Goal: Check status: Check status

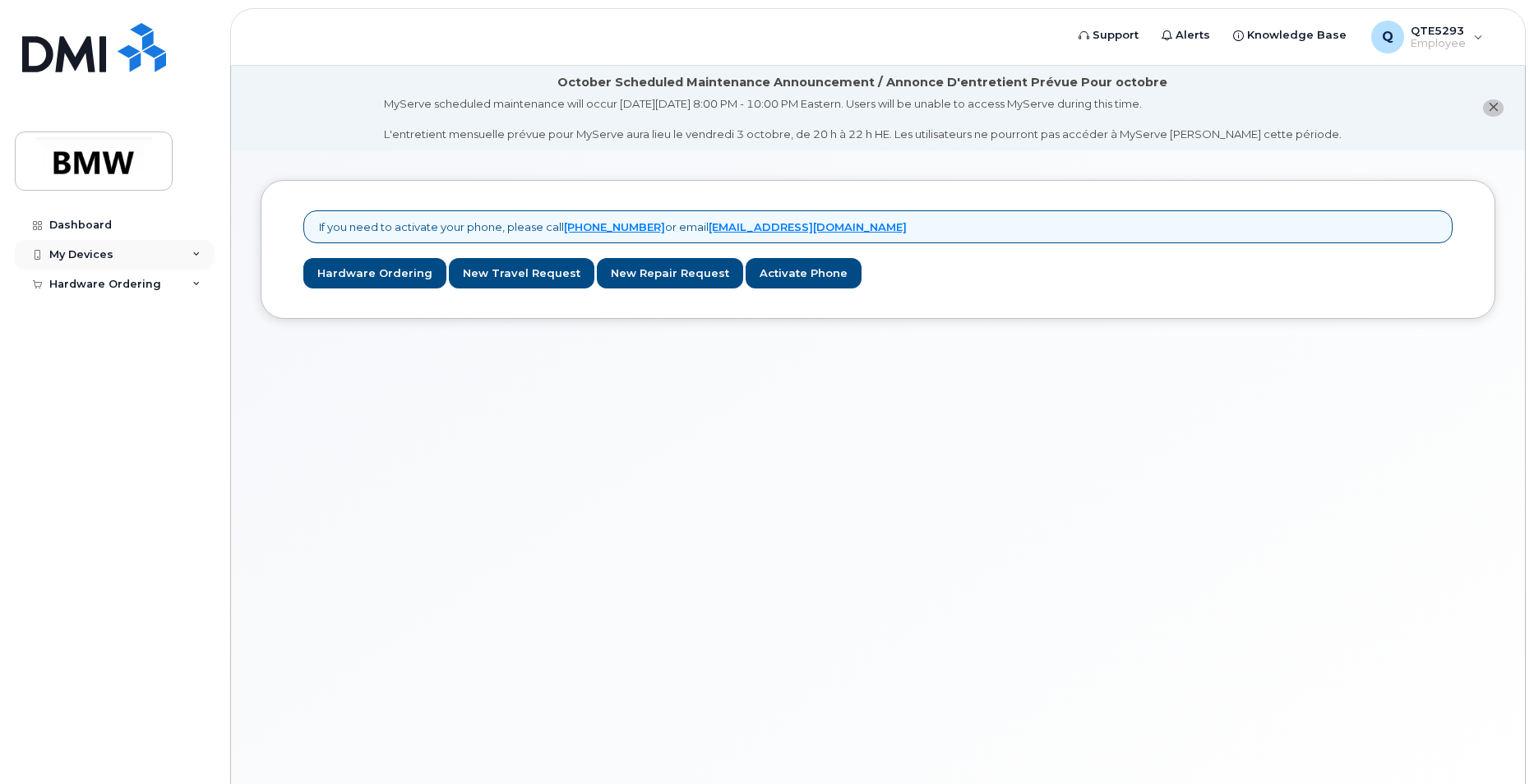
click at [107, 255] on div "My Devices" at bounding box center [81, 255] width 64 height 13
click at [109, 309] on div "Hardware Ordering" at bounding box center [105, 315] width 112 height 13
click at [113, 352] on link "My Orders" at bounding box center [128, 345] width 170 height 31
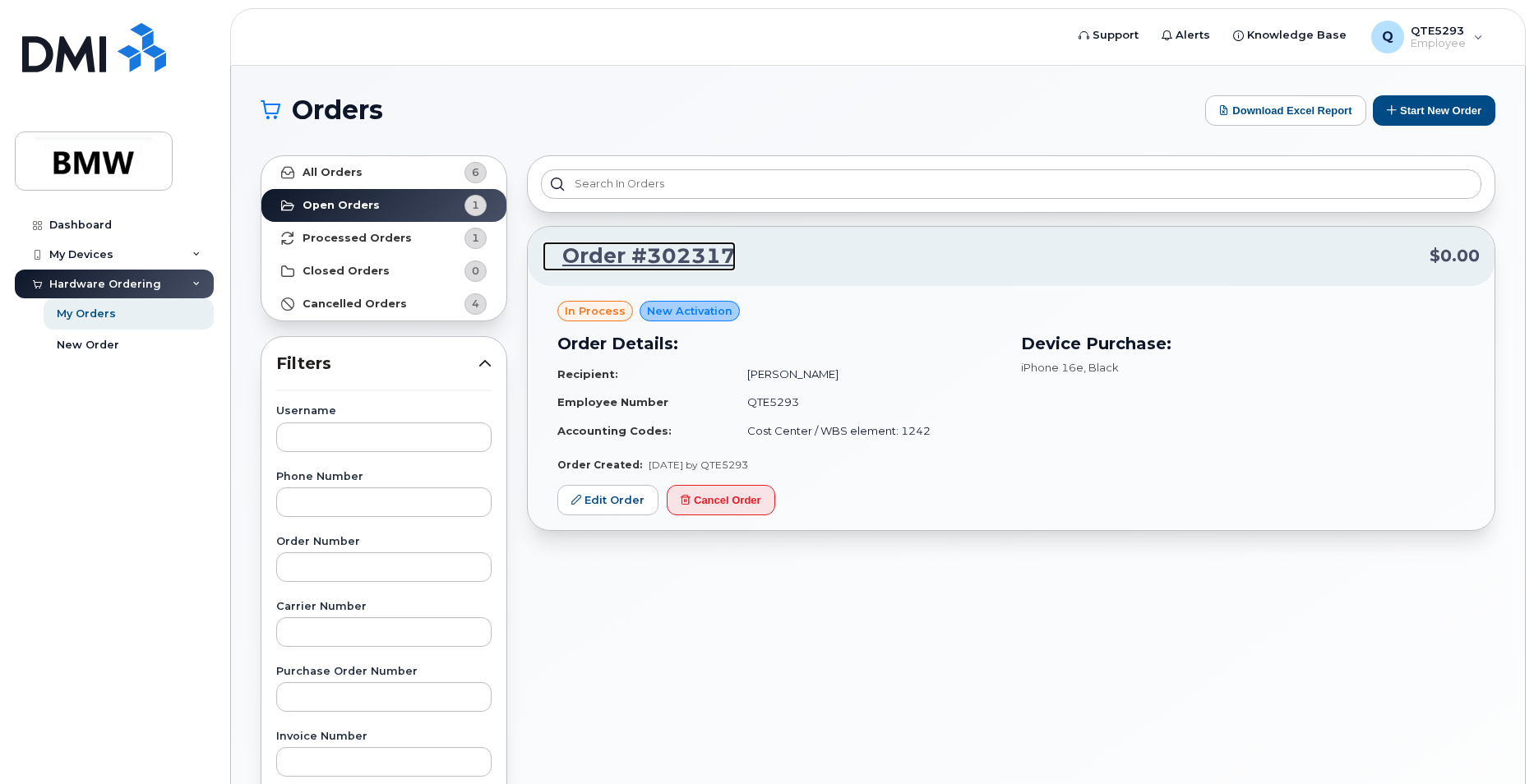
click at [639, 254] on link "Order #302317" at bounding box center [639, 257] width 193 height 30
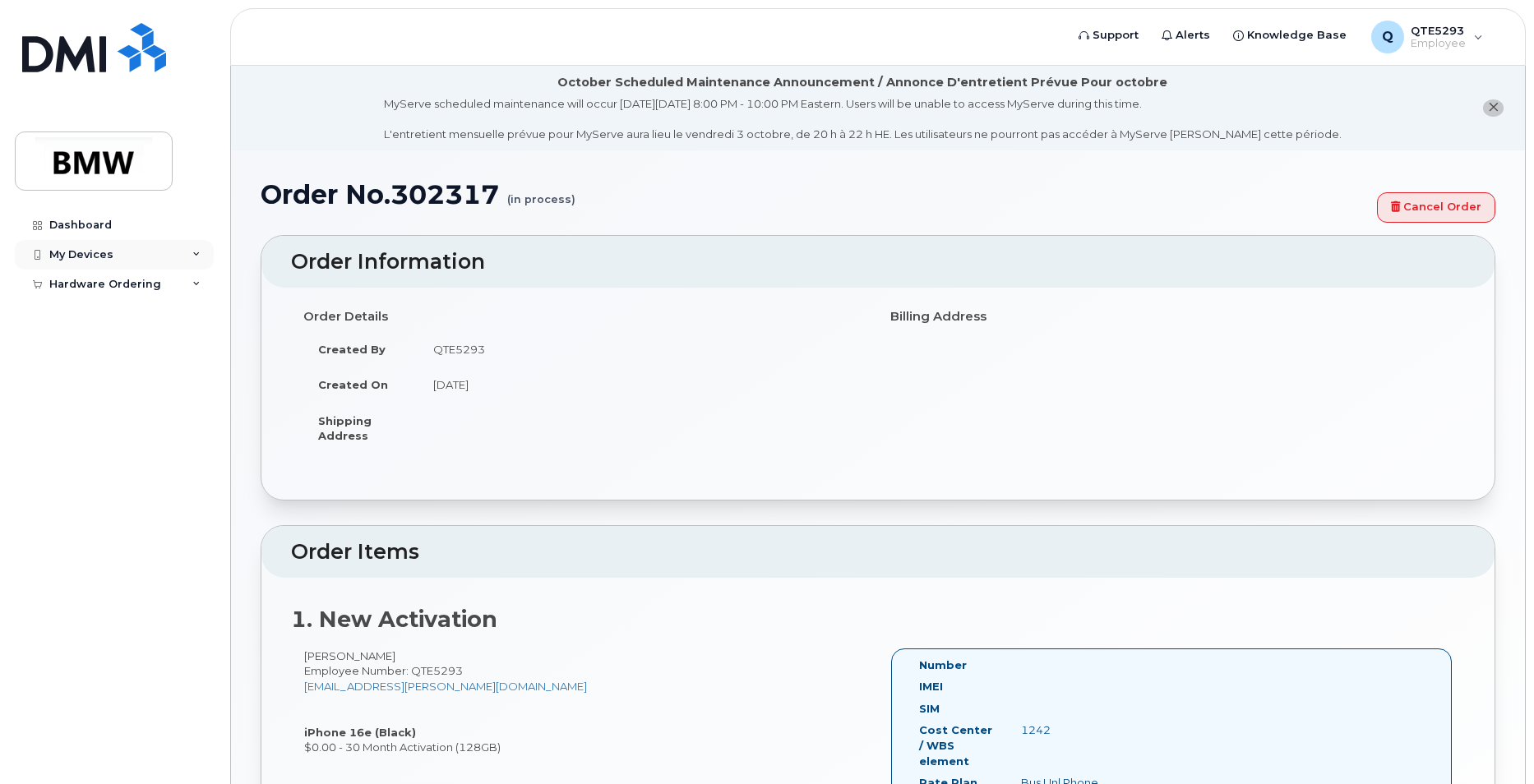
click at [162, 262] on div "My Devices" at bounding box center [114, 255] width 199 height 30
click at [155, 224] on link "Dashboard" at bounding box center [114, 225] width 199 height 30
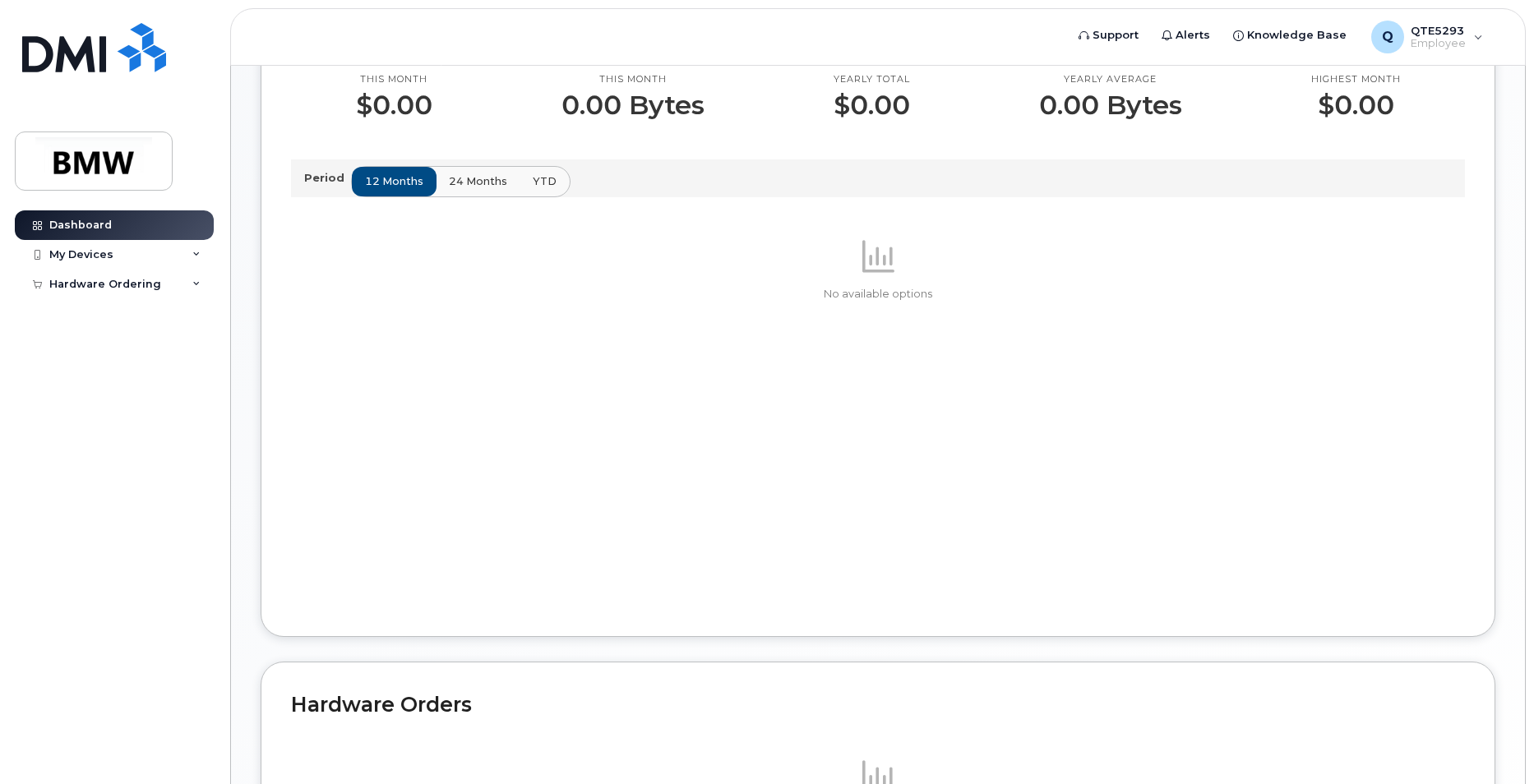
scroll to position [329, 0]
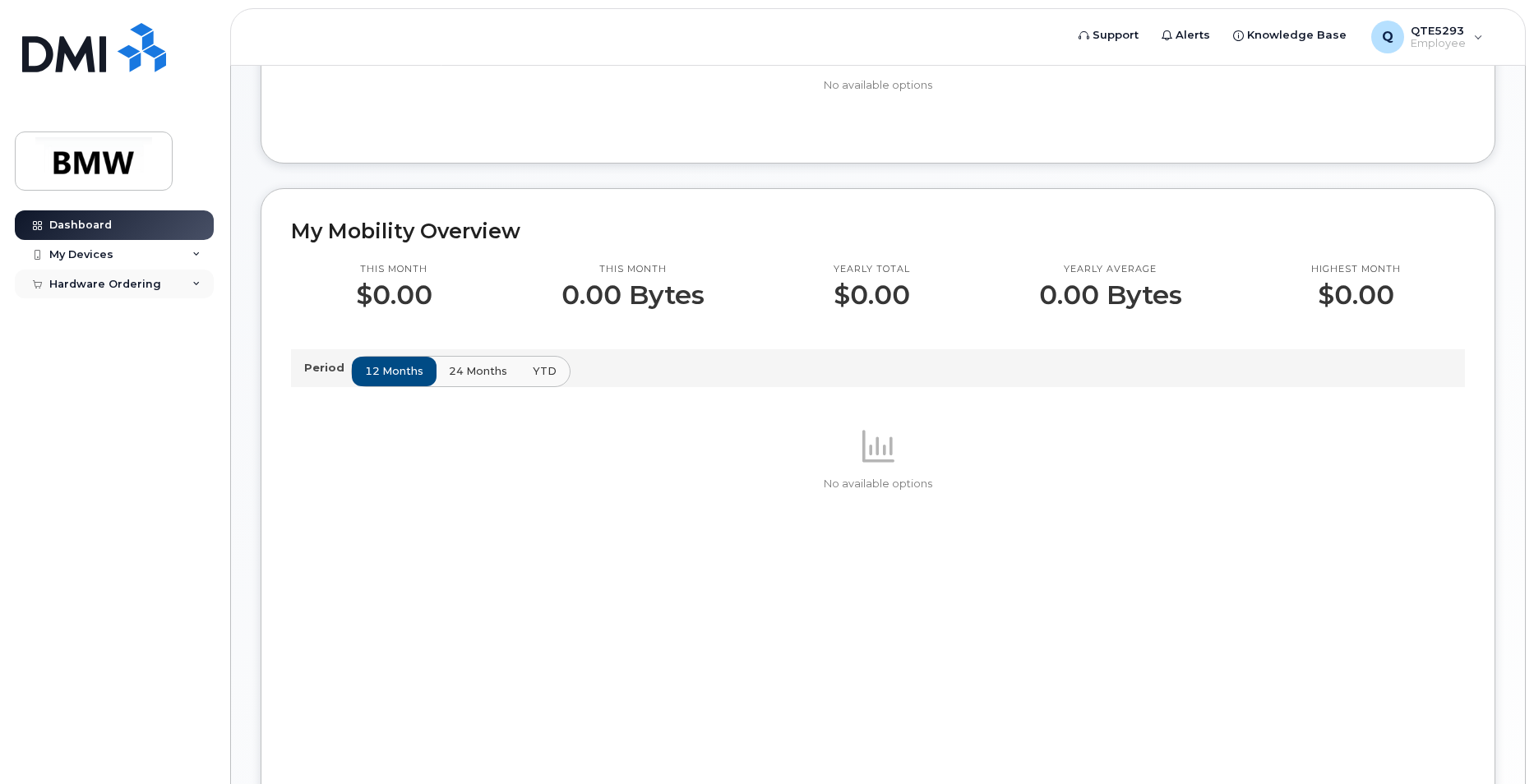
click at [189, 275] on div "Hardware Ordering" at bounding box center [114, 284] width 199 height 30
click at [132, 315] on link "My Orders" at bounding box center [128, 314] width 170 height 31
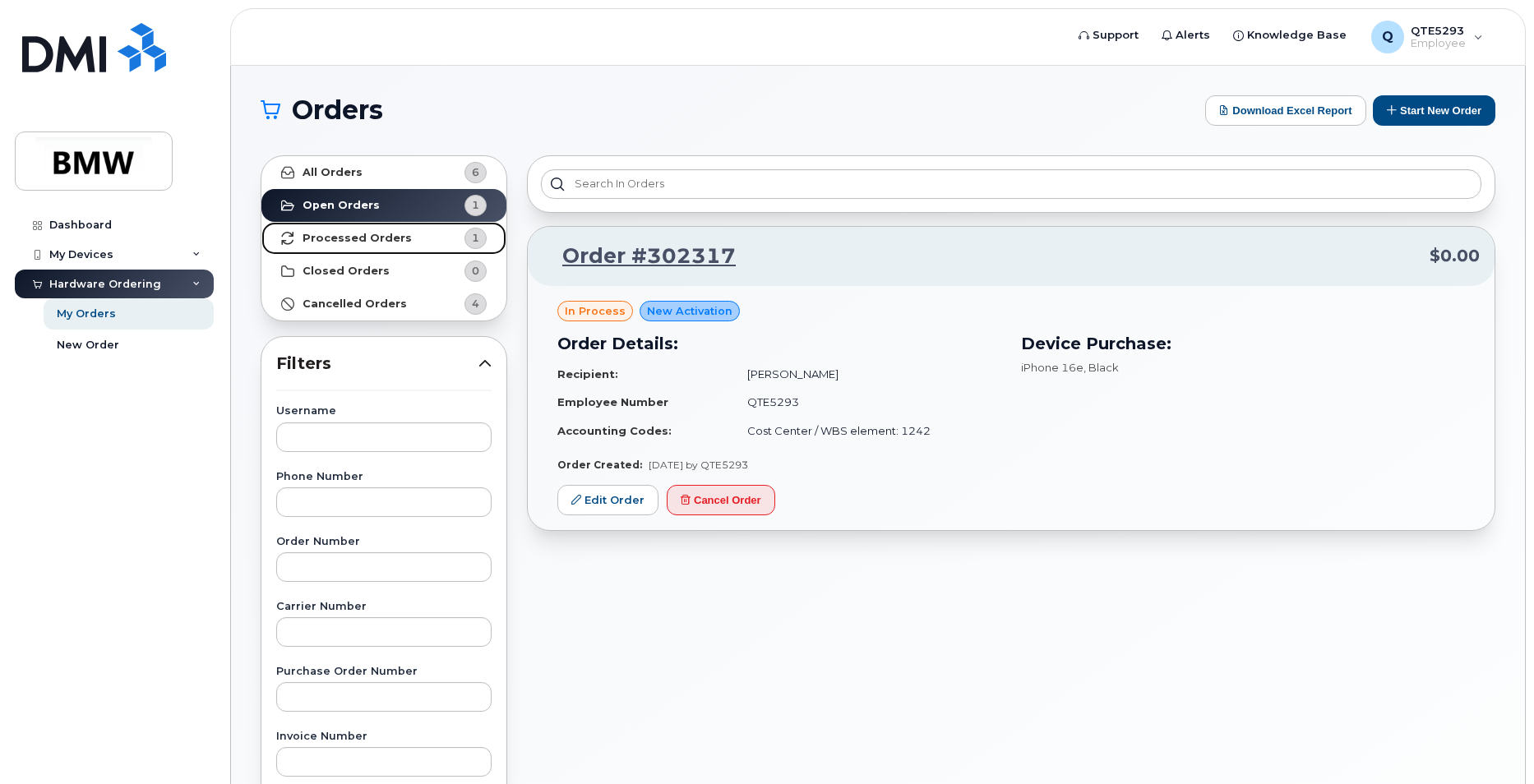
click at [388, 234] on strong "Processed Orders" at bounding box center [357, 238] width 109 height 13
